Goal: Task Accomplishment & Management: Use online tool/utility

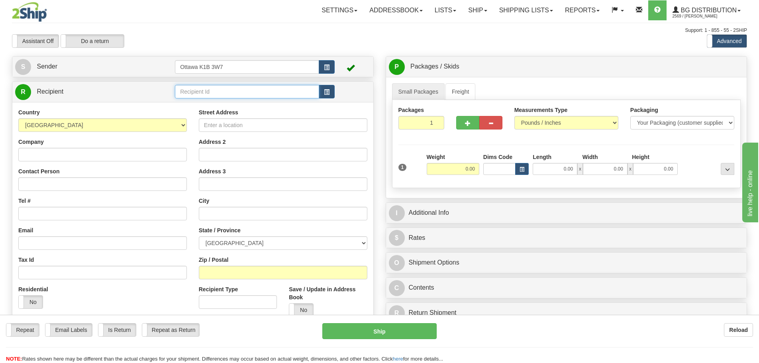
click at [204, 92] on input "text" at bounding box center [247, 92] width 144 height 14
click at [201, 93] on input "text" at bounding box center [247, 92] width 144 height 14
click at [204, 101] on div "910855 - [PERSON_NAME]" at bounding box center [245, 104] width 137 height 9
type input "910855 - [PERSON_NAME]"
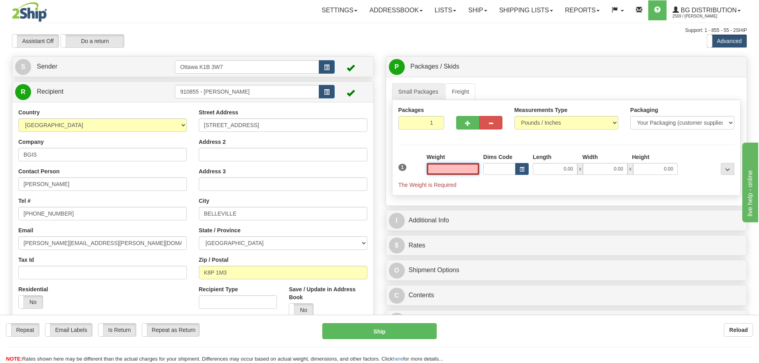
click at [456, 166] on input "text" at bounding box center [453, 169] width 53 height 12
type input "0.00"
drag, startPoint x: 472, startPoint y: 120, endPoint x: 470, endPoint y: 129, distance: 8.9
click at [472, 120] on button "button" at bounding box center [467, 123] width 23 height 14
type input "2"
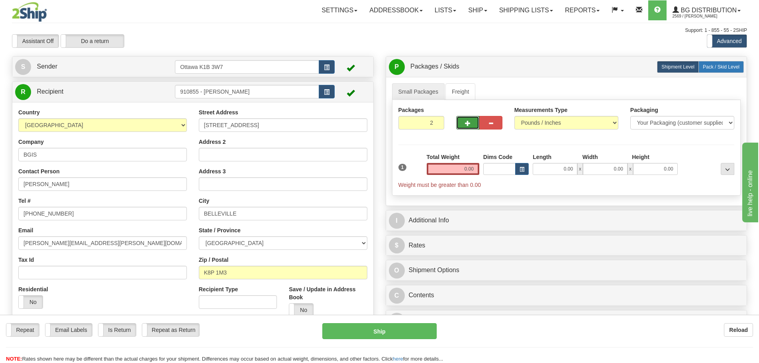
click at [725, 65] on span "Pack / Skid Level" at bounding box center [721, 67] width 37 height 6
radio input "true"
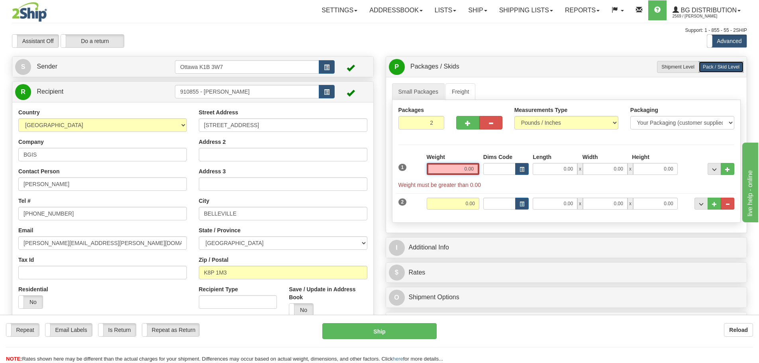
click at [453, 166] on input "0.00" at bounding box center [453, 169] width 53 height 12
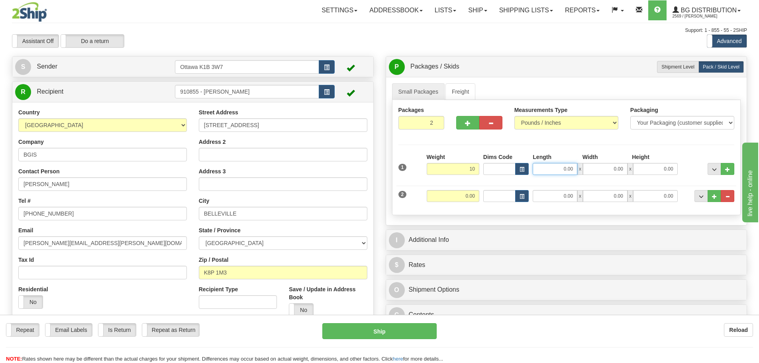
click at [545, 170] on input "0.00" at bounding box center [555, 169] width 45 height 12
type input "10.00"
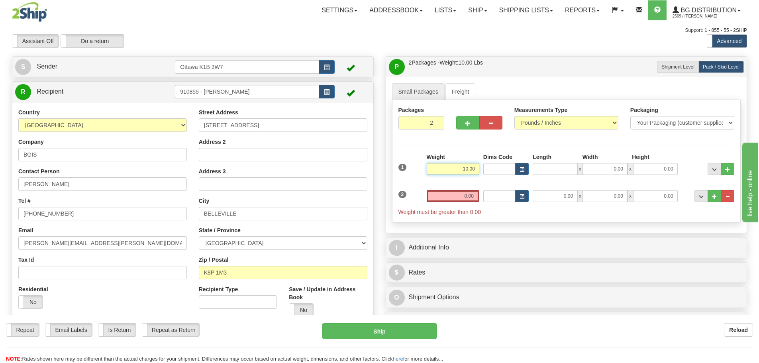
type input "0.00"
drag, startPoint x: 447, startPoint y: 170, endPoint x: 572, endPoint y: 159, distance: 125.1
click at [571, 159] on div "1 Weight 10.00 Dims Code x x" at bounding box center [566, 167] width 340 height 28
type input "15.00"
click at [543, 170] on input "0.00" at bounding box center [555, 169] width 45 height 12
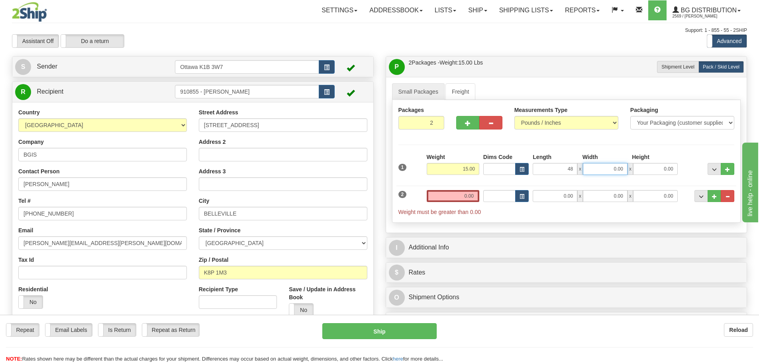
type input "48.00"
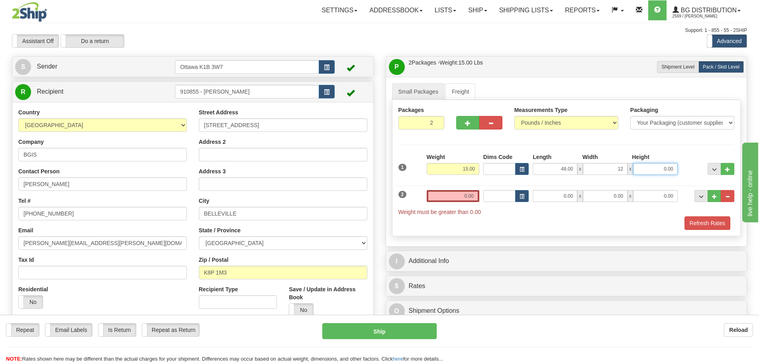
type input "12.00"
type input "4.00"
drag, startPoint x: 460, startPoint y: 196, endPoint x: 609, endPoint y: 191, distance: 149.1
click at [592, 198] on div "2 Weight 0.00 Dims Code Length Width Height" at bounding box center [566, 199] width 340 height 34
type input "5"
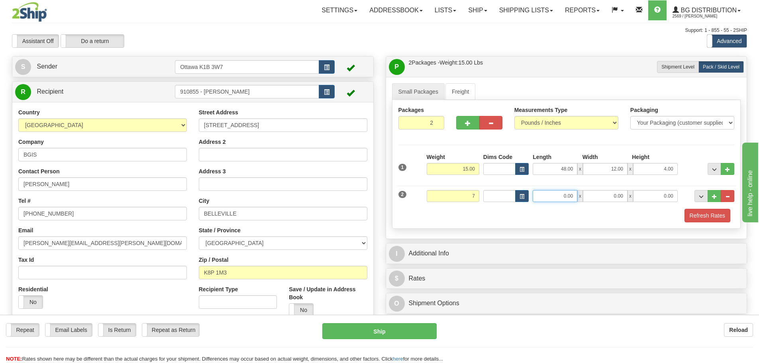
click at [548, 190] on input "0.00" at bounding box center [555, 196] width 45 height 12
type input "7.00"
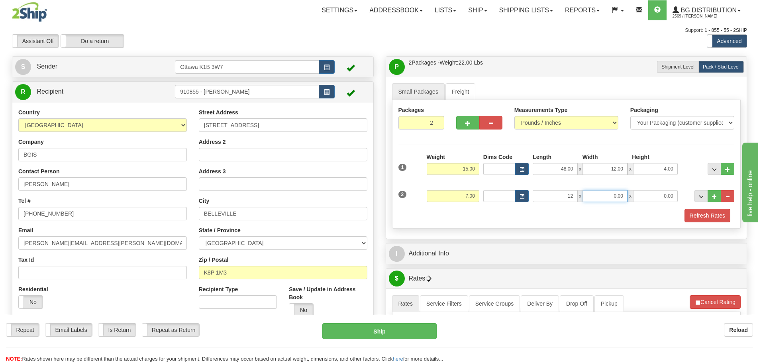
type input "12.00"
click at [507, 231] on div "Small Packages Freight Packages 2 2 Measurements Type" at bounding box center [566, 158] width 361 height 162
click at [714, 220] on button "Refresh Rates" at bounding box center [707, 216] width 46 height 14
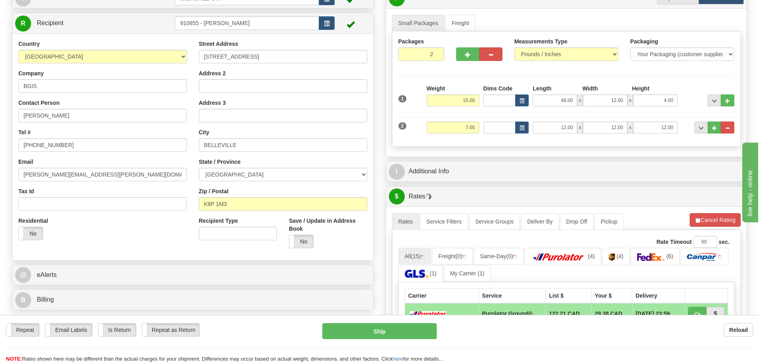
scroll to position [199, 0]
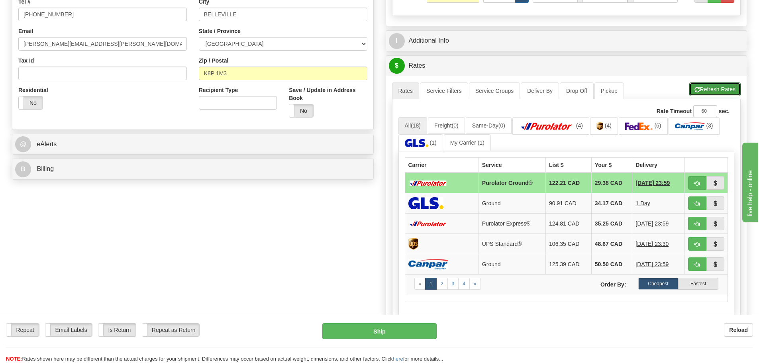
click at [707, 86] on button "Refresh Rates" at bounding box center [714, 89] width 51 height 14
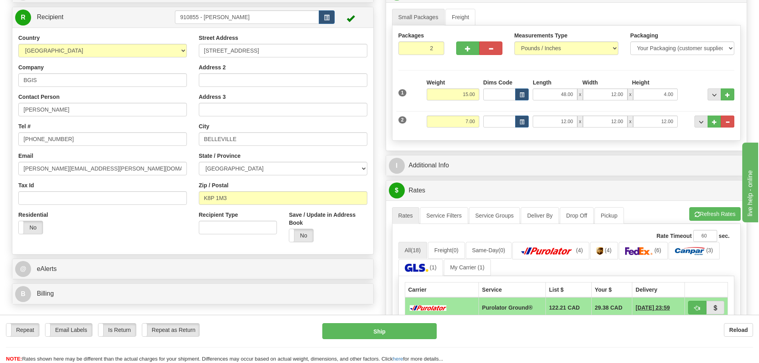
scroll to position [0, 0]
